Goal: Task Accomplishment & Management: Manage account settings

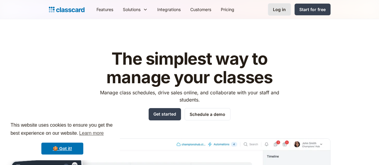
click at [286, 7] on div "Log in" at bounding box center [279, 9] width 13 height 6
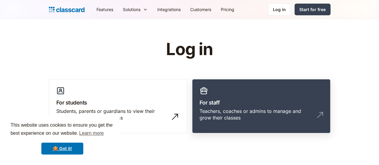
click at [252, 106] on link "For staff Teachers, coaches or admins to manage and grow their classes" at bounding box center [261, 106] width 139 height 55
